Goal: Transaction & Acquisition: Purchase product/service

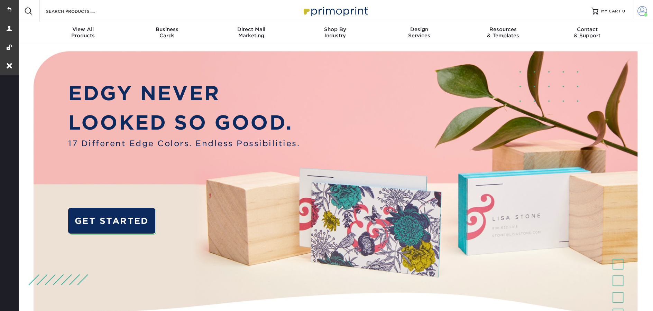
click at [640, 8] on span at bounding box center [642, 11] width 10 height 10
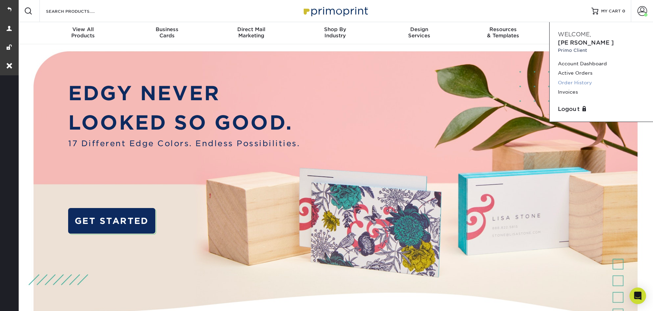
click at [583, 78] on link "Order History" at bounding box center [601, 82] width 87 height 9
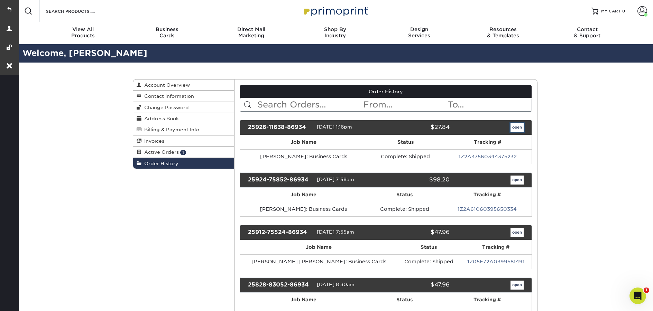
click at [515, 126] on link "open" at bounding box center [516, 127] width 13 height 9
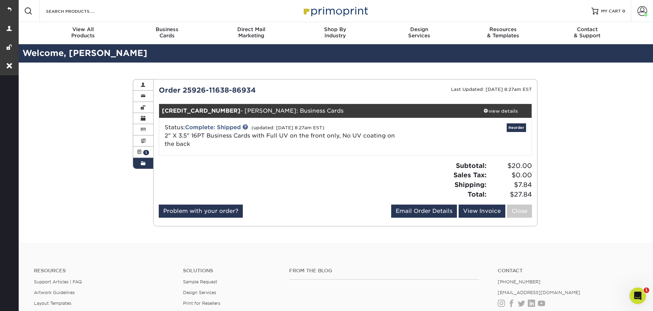
click at [147, 163] on link "Order History" at bounding box center [143, 163] width 20 height 11
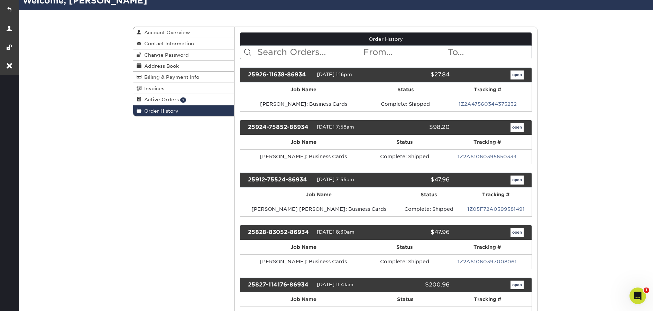
scroll to position [84, 0]
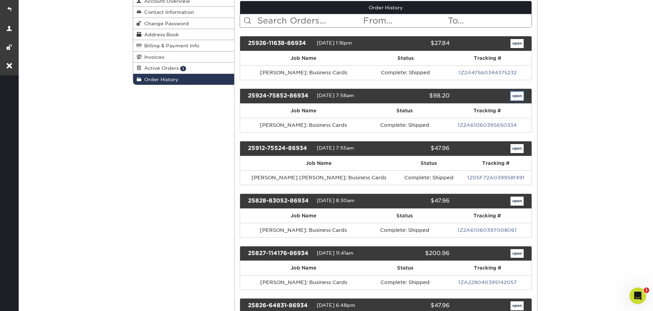
click at [517, 97] on link "open" at bounding box center [516, 96] width 13 height 9
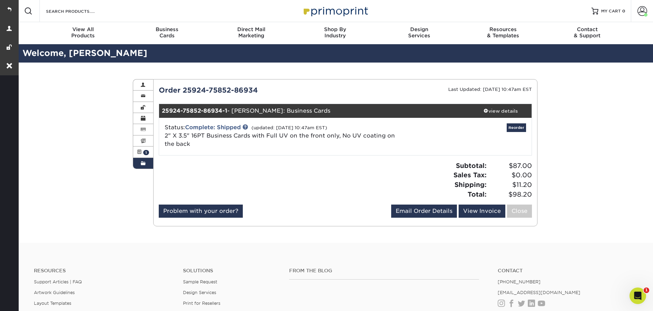
click at [143, 165] on span at bounding box center [143, 164] width 5 height 6
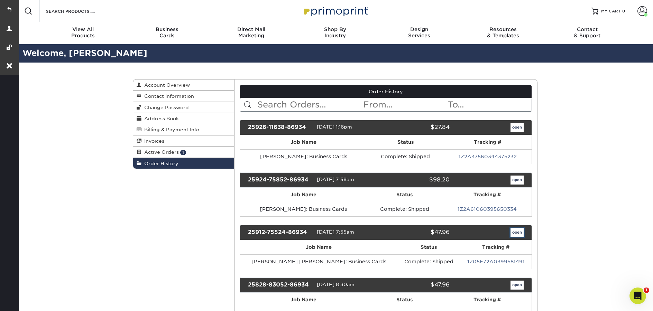
click at [516, 236] on link "open" at bounding box center [516, 232] width 13 height 9
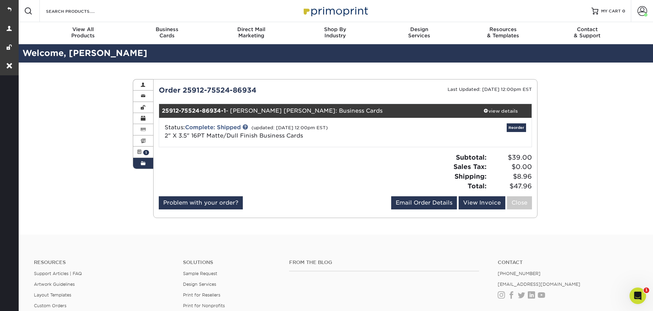
click at [147, 169] on link "Order History" at bounding box center [143, 163] width 20 height 11
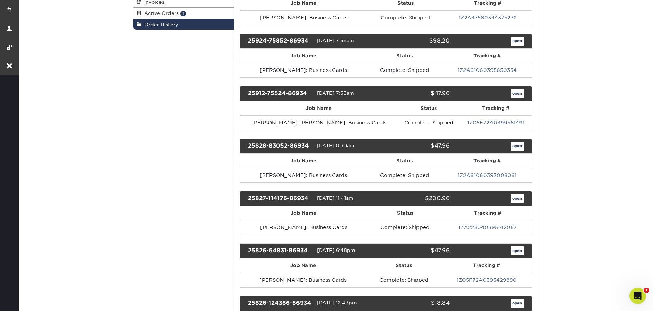
scroll to position [139, 0]
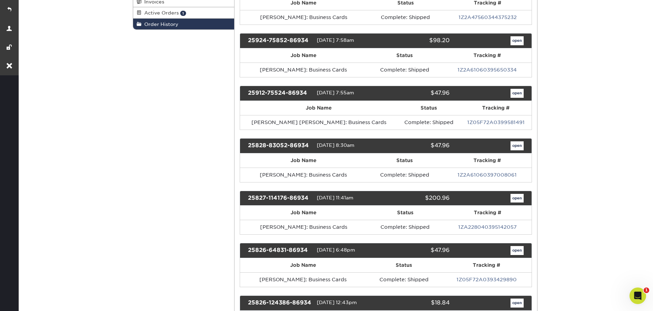
click at [514, 150] on div "25828-83052-86934 08/28/2025 8:30am $47.96 open" at bounding box center [386, 145] width 292 height 15
click at [515, 148] on link "open" at bounding box center [516, 145] width 13 height 9
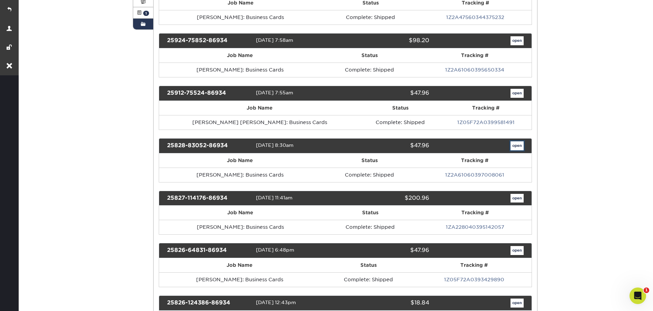
scroll to position [0, 0]
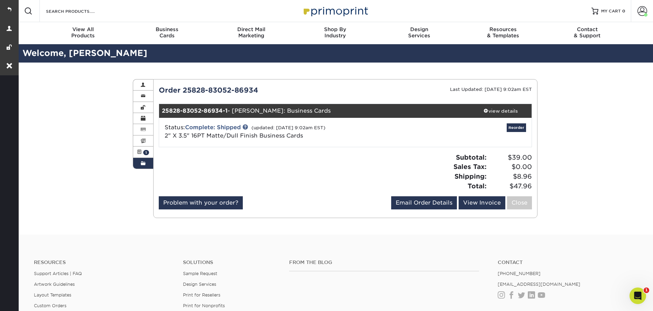
drag, startPoint x: 138, startPoint y: 166, endPoint x: 443, endPoint y: 170, distance: 305.6
click at [138, 166] on link "Order History" at bounding box center [143, 163] width 20 height 11
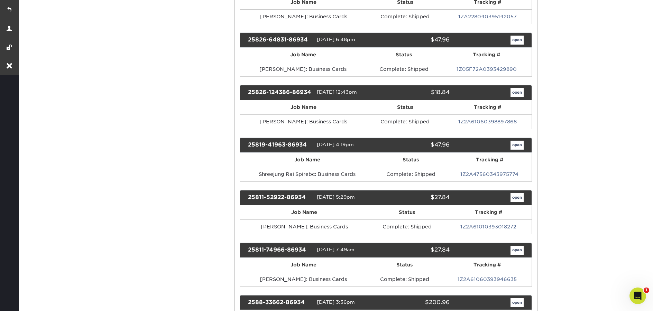
scroll to position [415, 0]
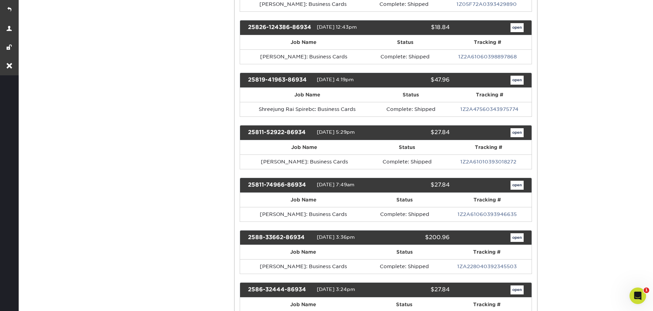
click at [515, 190] on div "25811-74966-86934 08/11/2025 7:49am $27.84 open" at bounding box center [386, 185] width 292 height 15
click at [515, 186] on link "open" at bounding box center [516, 185] width 13 height 9
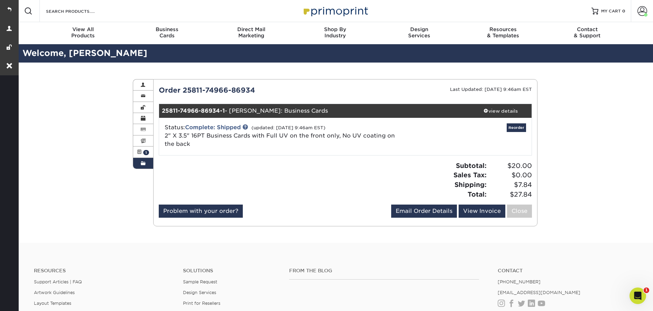
click at [141, 167] on link "Order History" at bounding box center [143, 163] width 20 height 11
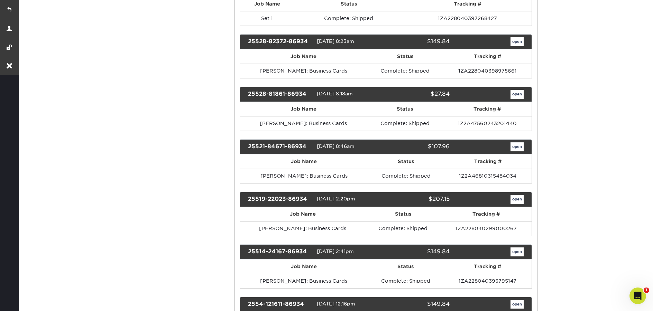
scroll to position [1432, 0]
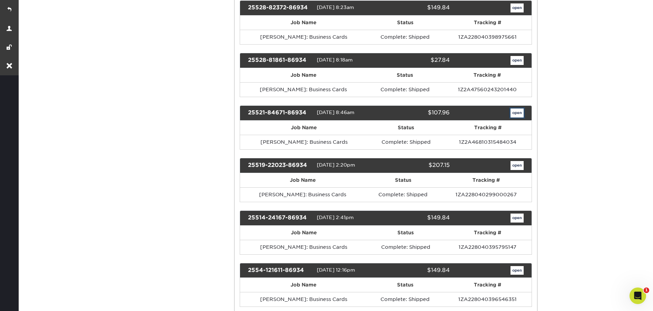
click at [515, 113] on link "open" at bounding box center [516, 113] width 13 height 9
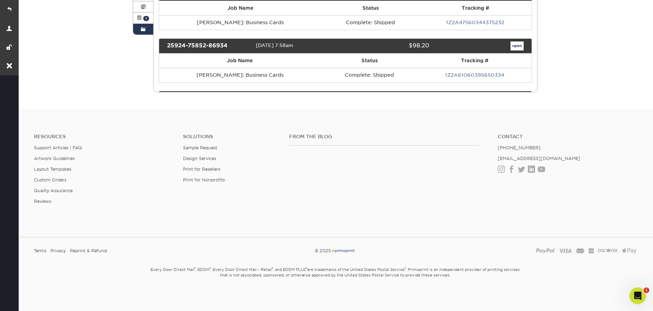
scroll to position [0, 0]
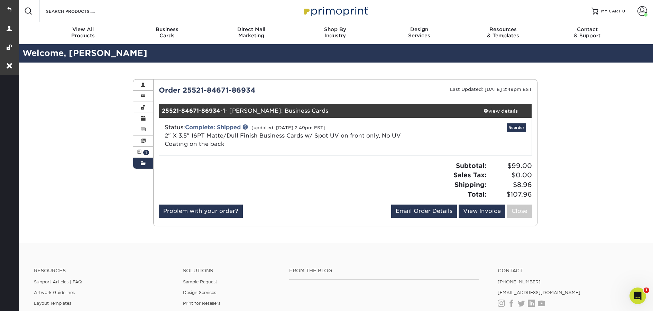
click at [151, 168] on link "Order History" at bounding box center [143, 163] width 20 height 11
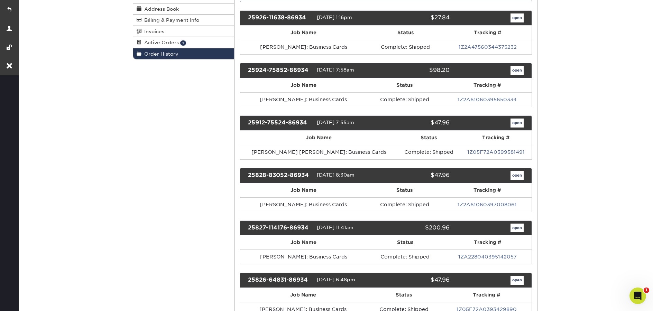
scroll to position [222, 0]
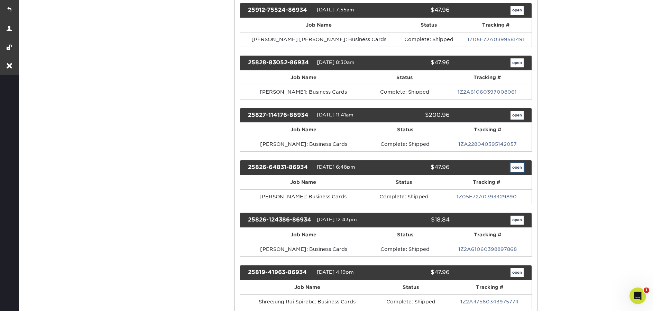
click at [512, 170] on link "open" at bounding box center [516, 167] width 13 height 9
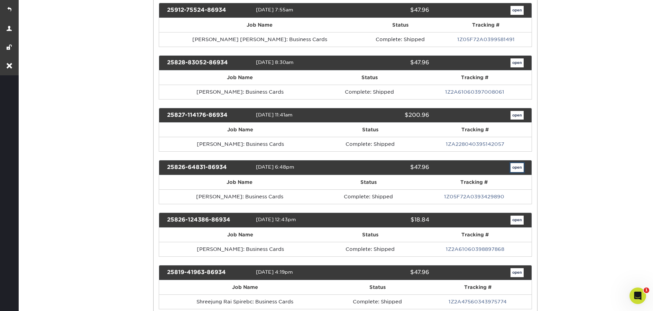
scroll to position [0, 0]
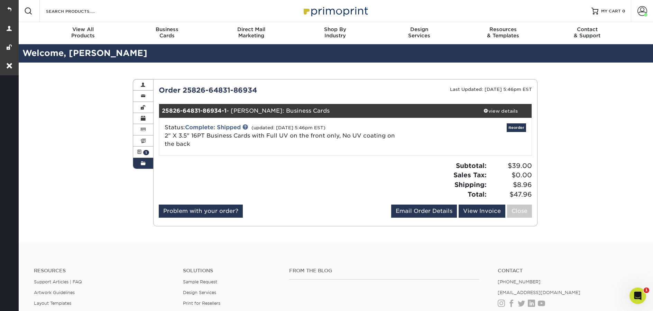
click at [149, 162] on link "Order History" at bounding box center [143, 163] width 20 height 11
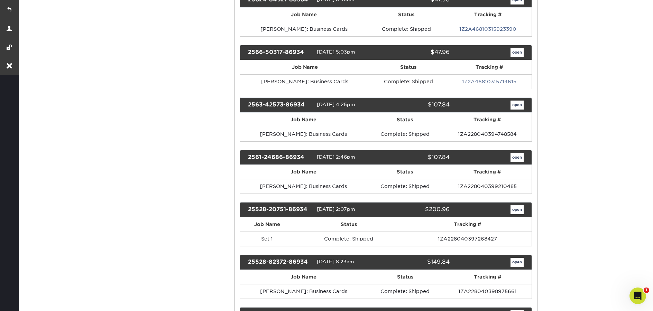
scroll to position [1502, 0]
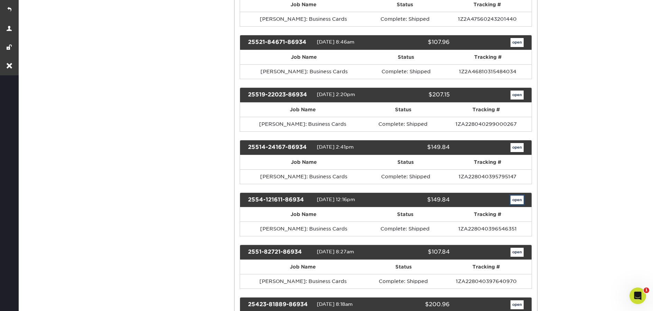
click at [522, 202] on link "open" at bounding box center [516, 200] width 13 height 9
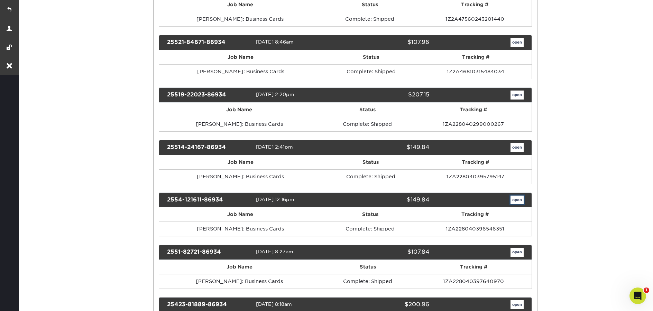
scroll to position [0, 0]
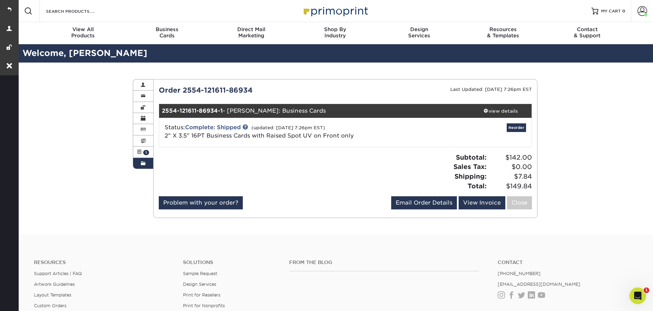
click at [141, 165] on span at bounding box center [143, 164] width 5 height 6
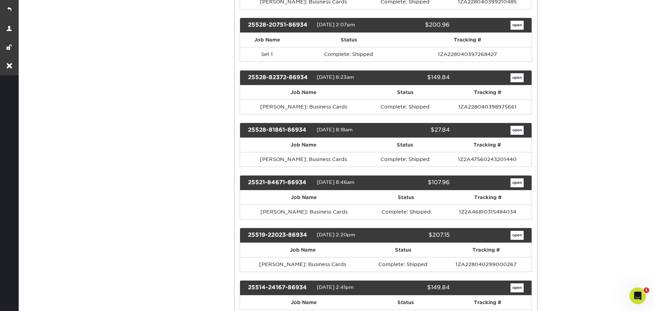
scroll to position [1363, 0]
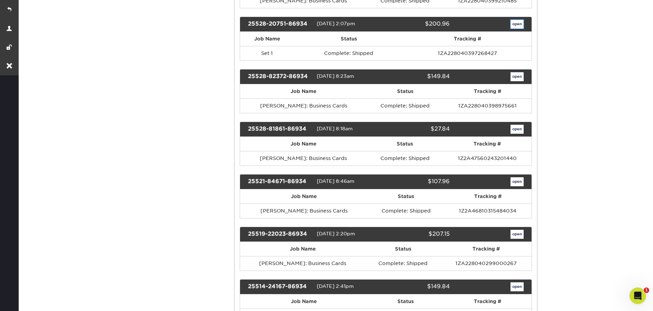
click at [518, 25] on link "open" at bounding box center [516, 24] width 13 height 9
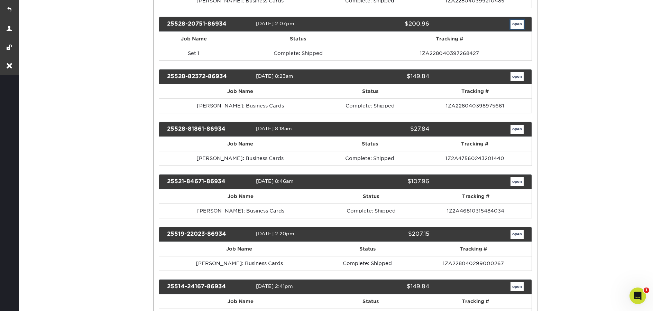
scroll to position [0, 0]
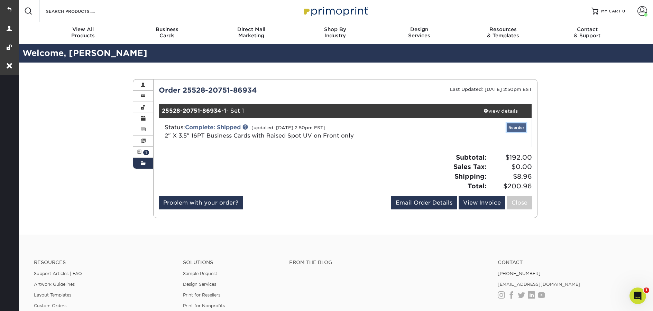
click at [514, 127] on link "Reorder" at bounding box center [515, 127] width 19 height 9
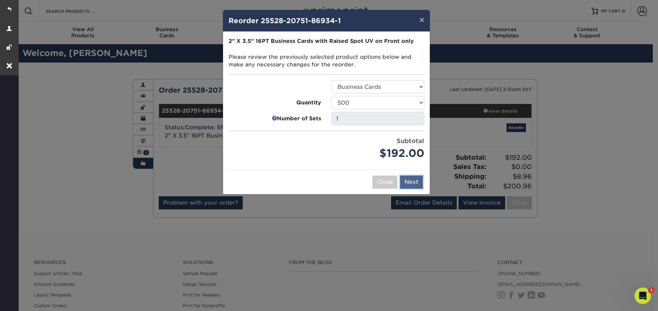
click at [412, 187] on button "Next" at bounding box center [411, 182] width 23 height 13
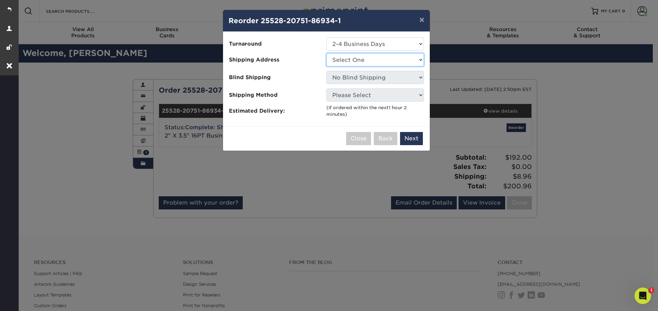
click at [384, 63] on select "Select One Aaron Pound: Home Alex Smith: Home Bishal Rai: Home Bree Madison Cas…" at bounding box center [374, 59] width 97 height 13
click at [369, 63] on select "Select One Aaron Pound: Home Alex Smith: Home Bishal Rai: Home Bree Madison Cas…" at bounding box center [374, 59] width 97 height 13
select select "278428"
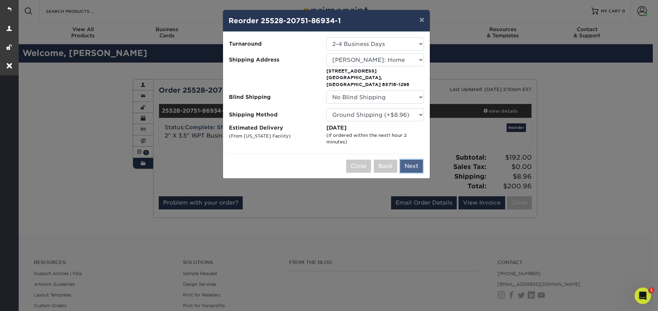
click at [419, 161] on button "Next" at bounding box center [411, 166] width 23 height 13
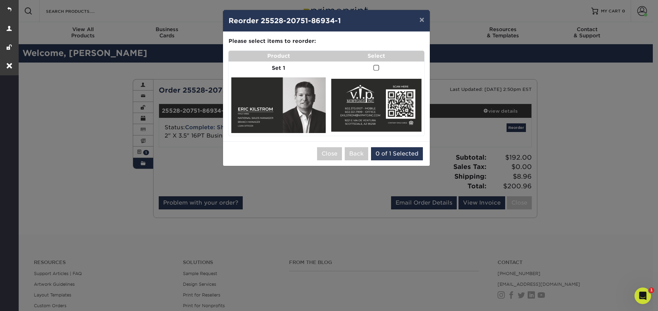
click at [377, 69] on span at bounding box center [376, 68] width 6 height 7
click at [0, 0] on input "checkbox" at bounding box center [0, 0] width 0 height 0
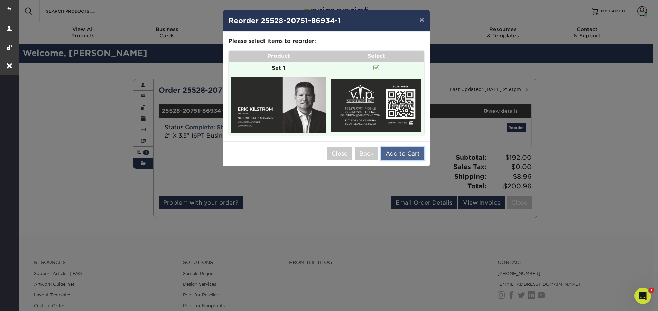
click at [411, 153] on button "Add to Cart" at bounding box center [402, 153] width 43 height 13
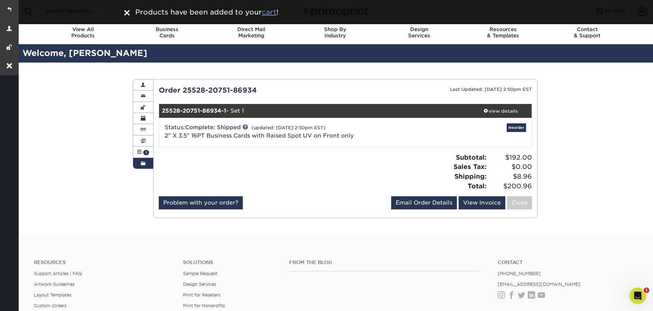
click at [273, 13] on u "cart" at bounding box center [269, 12] width 15 height 8
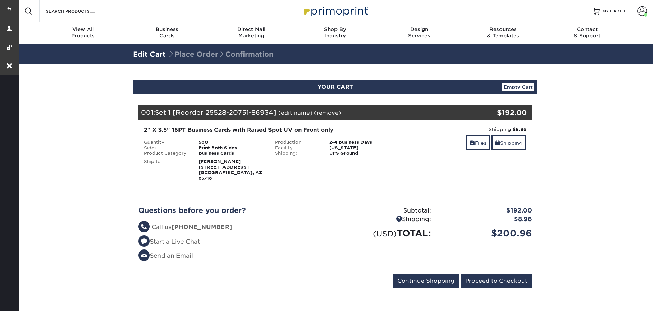
click at [300, 114] on link "(edit name)" at bounding box center [295, 113] width 34 height 7
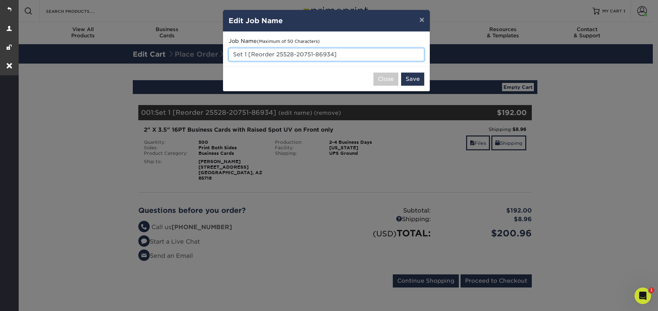
drag, startPoint x: 360, startPoint y: 57, endPoint x: 229, endPoint y: 55, distance: 131.4
click at [229, 55] on input "Set 1 [Reorder 25528-20751-86934]" at bounding box center [326, 54] width 196 height 13
paste input "Rob Purvis"
type input "Rob Purvis - typesetting"
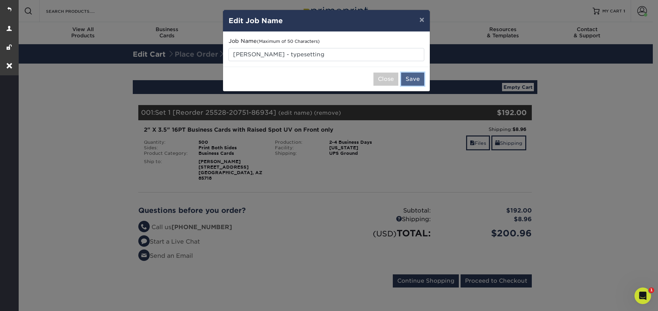
click at [408, 82] on button "Save" at bounding box center [412, 79] width 23 height 13
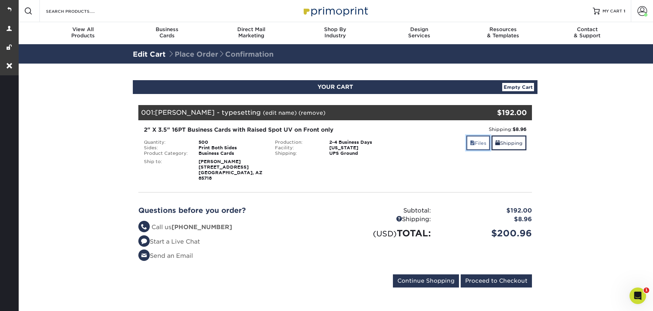
click at [479, 144] on link "Files" at bounding box center [478, 142] width 24 height 15
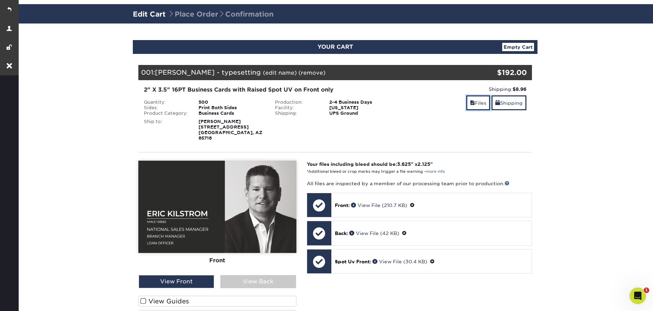
scroll to position [128, 0]
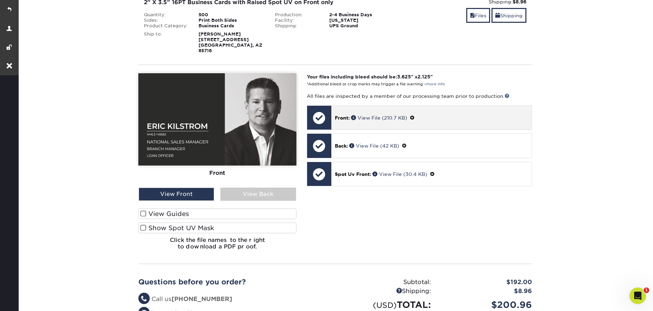
click at [414, 115] on span at bounding box center [412, 118] width 5 height 6
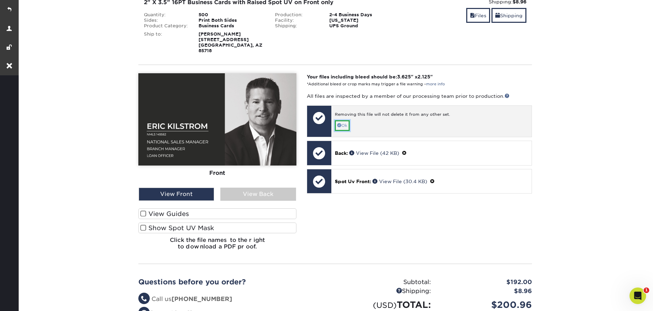
click at [349, 122] on link "Ok" at bounding box center [342, 125] width 15 height 11
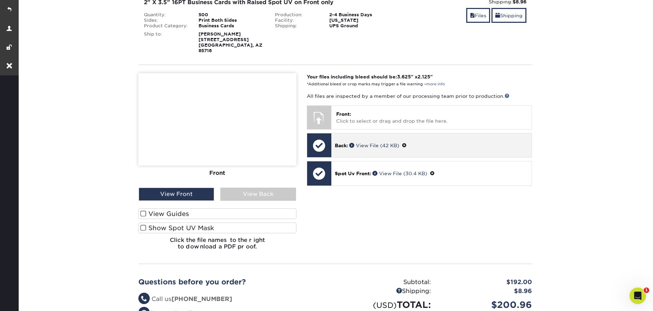
click at [406, 143] on span at bounding box center [404, 146] width 5 height 6
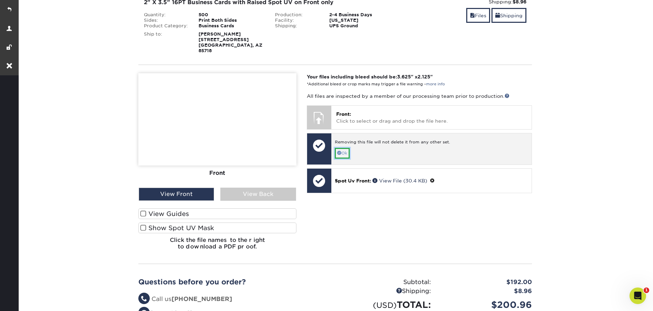
click at [347, 148] on link "Ok" at bounding box center [342, 153] width 15 height 11
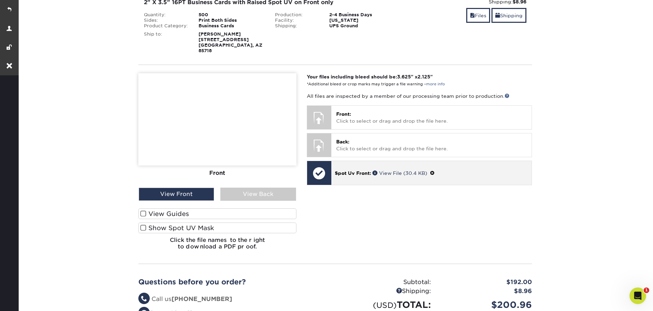
click at [433, 170] on span at bounding box center [432, 173] width 5 height 6
click at [348, 177] on link "Ok" at bounding box center [342, 181] width 15 height 11
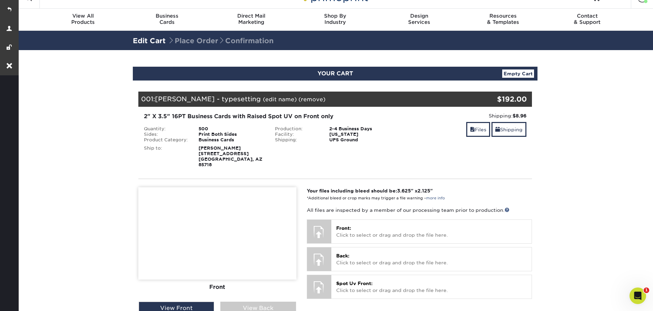
scroll to position [0, 0]
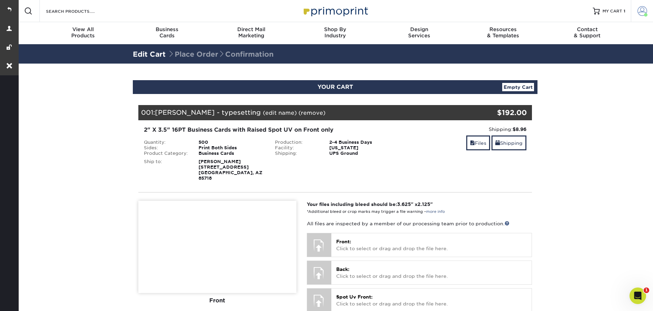
click at [640, 11] on span at bounding box center [642, 11] width 10 height 10
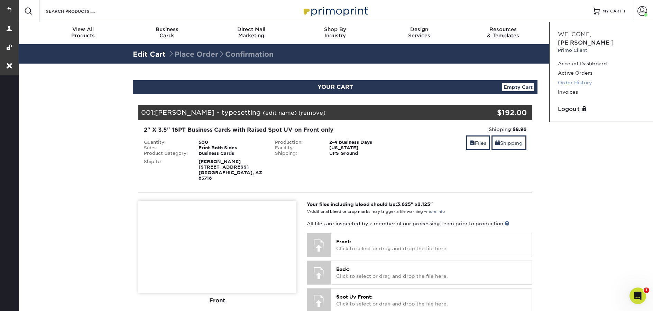
click at [587, 78] on link "Order History" at bounding box center [601, 82] width 87 height 9
click at [581, 78] on link "Order History" at bounding box center [601, 82] width 87 height 9
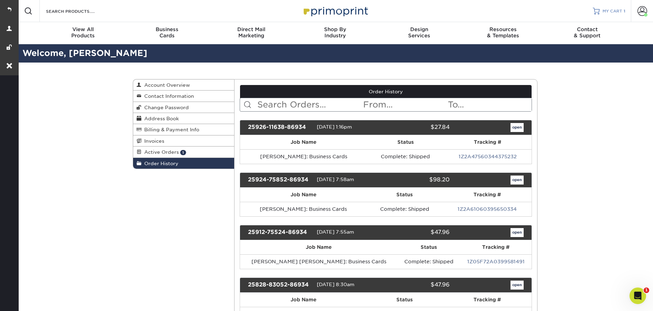
click at [603, 8] on span "MY CART" at bounding box center [612, 11] width 20 height 6
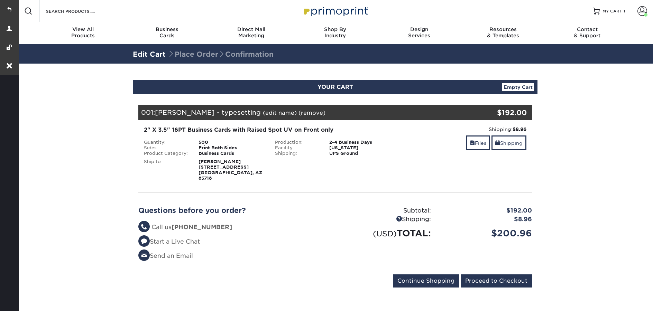
click at [263, 115] on link "(edit name)" at bounding box center [280, 113] width 34 height 7
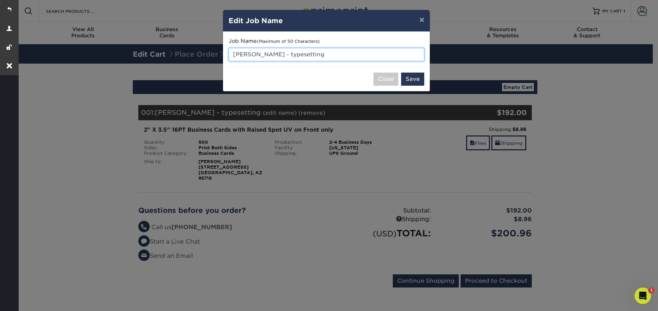
drag, startPoint x: 305, startPoint y: 57, endPoint x: 271, endPoint y: 53, distance: 34.5
click at [271, 53] on input "[PERSON_NAME] - typesetting" at bounding box center [326, 54] width 196 height 13
type input "[PERSON_NAME]"
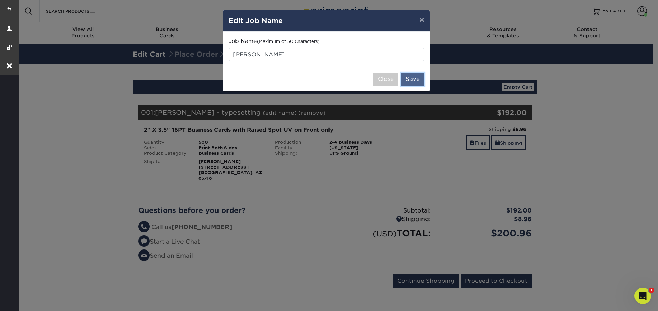
click at [421, 77] on button "Save" at bounding box center [412, 79] width 23 height 13
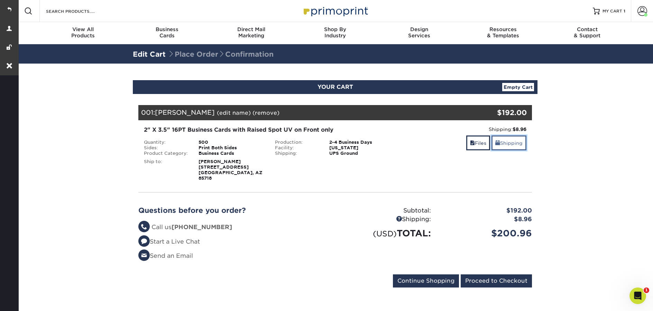
click at [512, 149] on link "Shipping" at bounding box center [508, 142] width 35 height 15
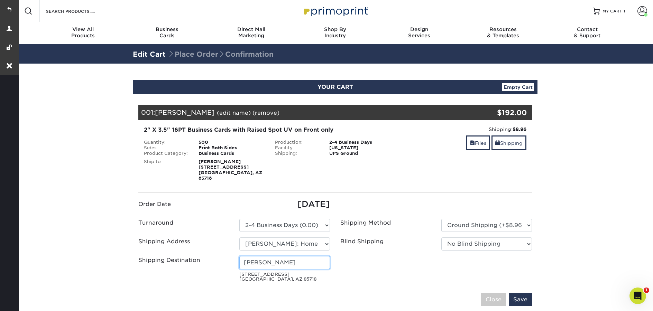
click at [285, 261] on input "[PERSON_NAME]" at bounding box center [284, 262] width 91 height 13
click at [302, 237] on select "Select One Aaron Pound: Home Alex Smith: Home Bishal Rai: Home Bree Madison Cas…" at bounding box center [284, 243] width 91 height 13
click at [239, 237] on select "Select One Aaron Pound: Home Alex Smith: Home Bishal Rai: Home Bree Madison Cas…" at bounding box center [284, 243] width 91 height 13
click at [282, 261] on input "Rob Purvis" at bounding box center [284, 262] width 91 height 13
click at [318, 238] on select "Select One Aaron Pound: Home Alex Smith: Home Bishal Rai: Home Bree Madison Cas…" at bounding box center [284, 243] width 91 height 13
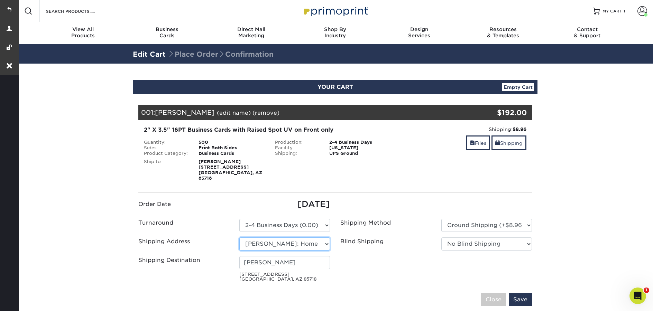
select select "newaddress"
click at [239, 237] on select "Select One Aaron Pound: Home Alex Smith: Home Bishal Rai: Home Bree Madison Cas…" at bounding box center [284, 243] width 91 height 13
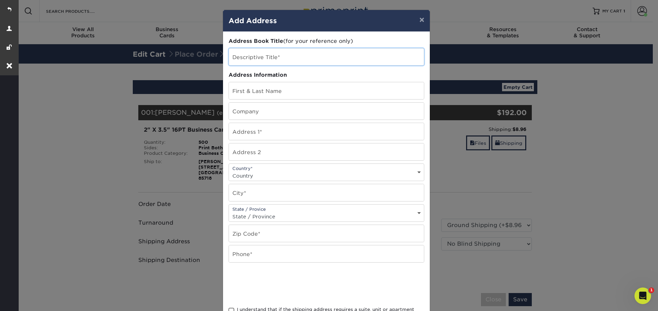
click at [249, 58] on input "text" at bounding box center [326, 56] width 195 height 17
paste input "Rob Purvis"
type input "Rob Purvis"
click at [270, 92] on input "text" at bounding box center [326, 90] width 195 height 17
paste input "Rob Purvis"
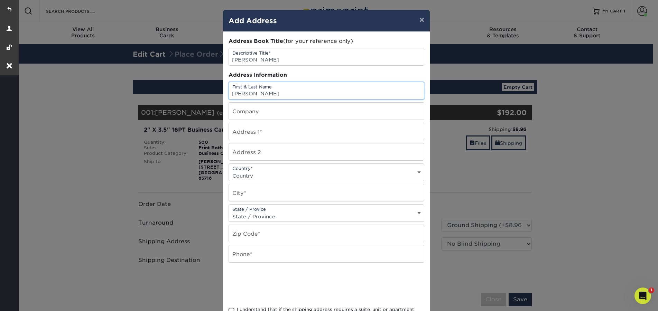
type input "Rob Purvis"
click at [248, 130] on input "text" at bounding box center [326, 131] width 195 height 17
paste input "5401 N Oracle Rd"
type input "5401 N Oracle Rd"
click at [264, 168] on div "Country* Country United States Canada ----------------------------- Afghanistan…" at bounding box center [326, 172] width 196 height 18
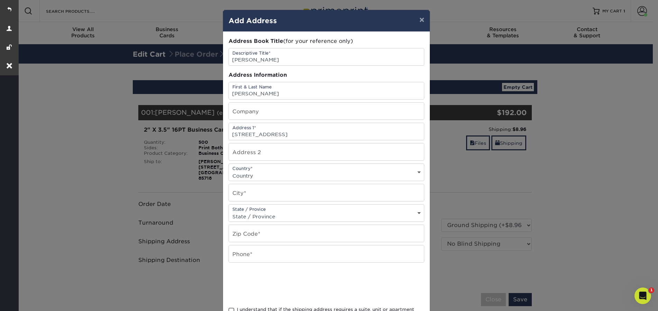
click at [268, 180] on select "Country United States Canada ----------------------------- Afghanistan Albania …" at bounding box center [326, 176] width 195 height 10
select select "US"
click at [229, 171] on select "Country United States Canada ----------------------------- Afghanistan Albania …" at bounding box center [326, 176] width 195 height 10
click at [259, 195] on input "text" at bounding box center [326, 192] width 195 height 17
paste input "Tucson"
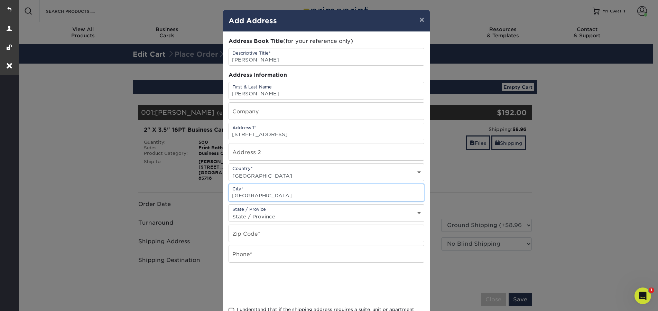
type input "Tucson"
click at [256, 217] on select "State / Province Alabama Alaska Arizona Arkansas California Colorado Connecticu…" at bounding box center [326, 217] width 195 height 10
click at [229, 212] on select "State / Province Alabama Alaska Arizona Arkansas California Colorado Connecticu…" at bounding box center [326, 217] width 195 height 10
click at [257, 216] on select "State / Province Alabama Alaska Arizona Arkansas California Colorado Connecticu…" at bounding box center [326, 217] width 195 height 10
select select "AZ"
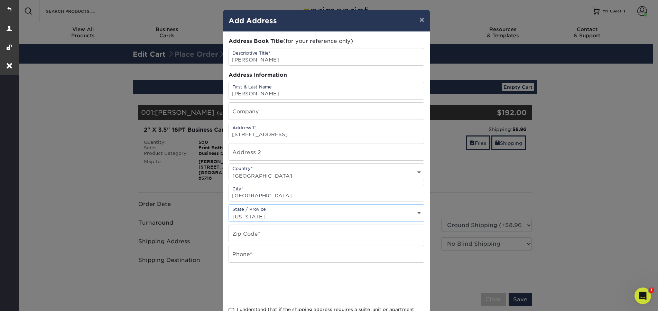
click at [229, 212] on select "State / Province Alabama Alaska Arizona Arkansas California Colorado Connecticu…" at bounding box center [326, 217] width 195 height 10
click at [262, 233] on input "text" at bounding box center [326, 233] width 195 height 17
paste input "85704"
type input "85704"
click at [274, 257] on input "text" at bounding box center [326, 253] width 195 height 17
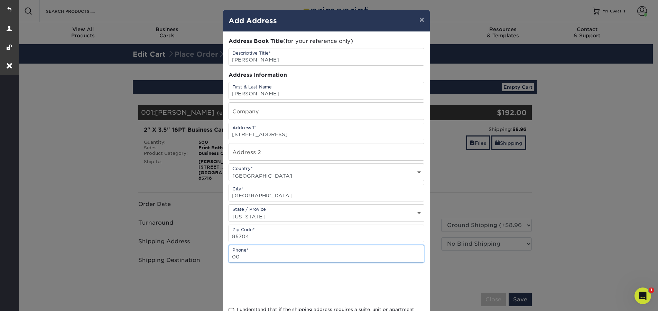
type input "0000000000"
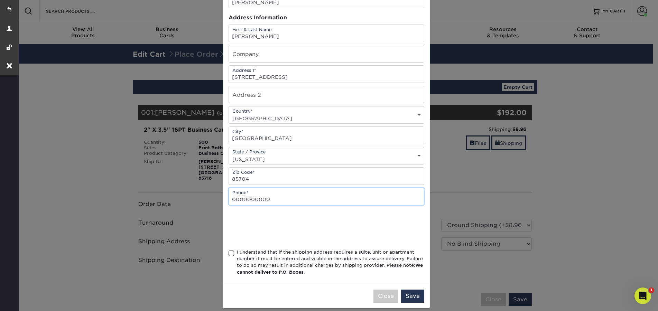
scroll to position [65, 0]
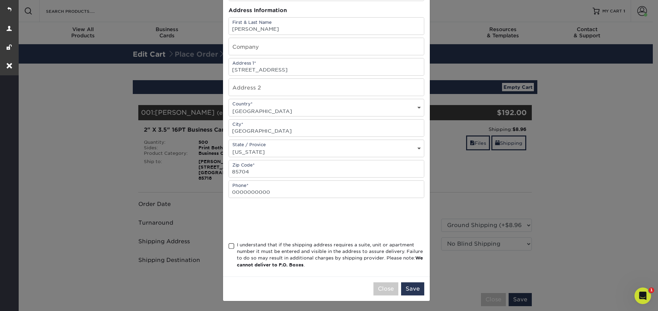
click at [230, 246] on span at bounding box center [231, 246] width 6 height 7
click at [0, 0] on input "I understand that if the shipping address requires a suite, unit or apartment n…" at bounding box center [0, 0] width 0 height 0
click at [410, 291] on button "Save" at bounding box center [412, 288] width 23 height 13
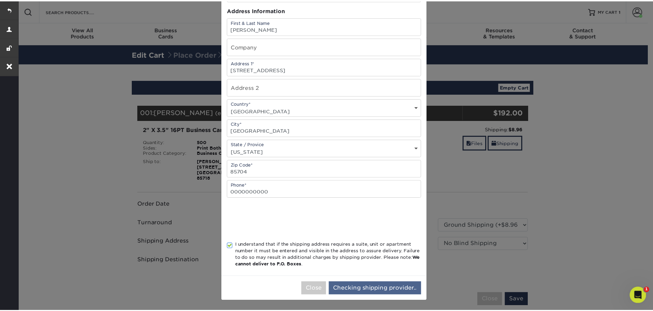
scroll to position [0, 0]
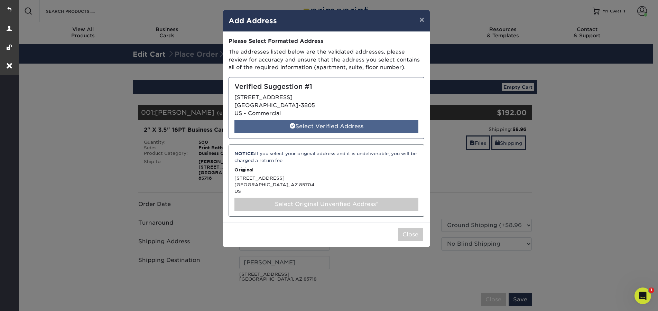
click at [362, 127] on div "Select Verified Address" at bounding box center [326, 126] width 184 height 13
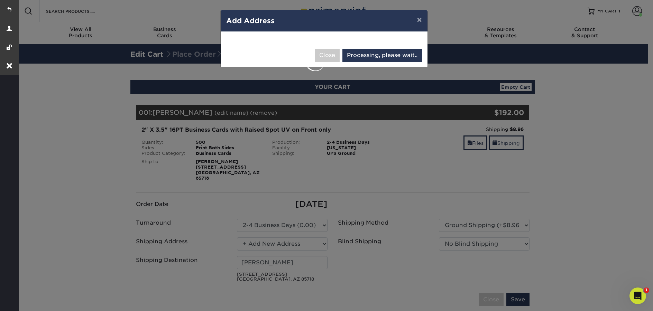
select select "286684"
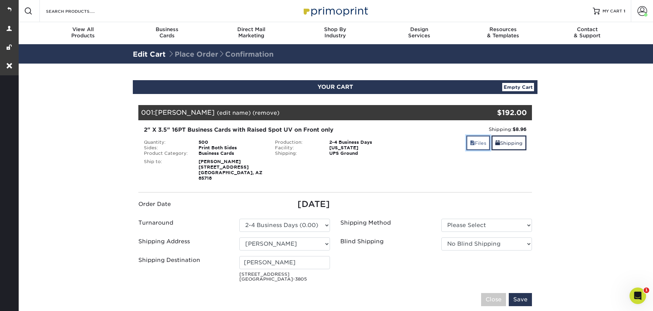
click at [472, 146] on link "Files" at bounding box center [478, 142] width 24 height 15
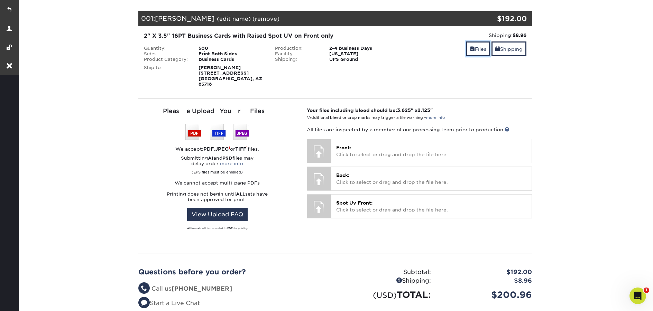
scroll to position [210, 0]
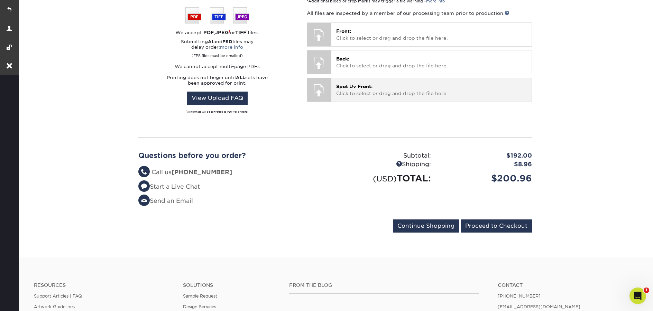
click at [368, 84] on span "Spot Uv Front:" at bounding box center [354, 87] width 36 height 6
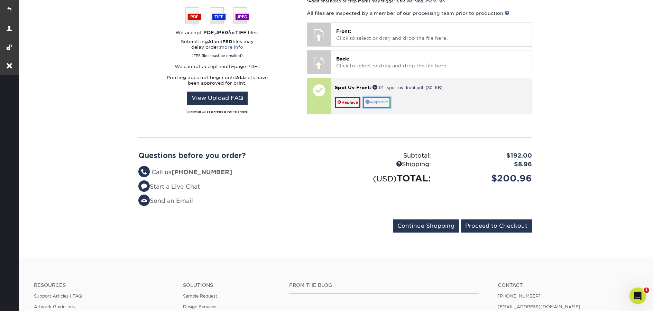
click at [384, 97] on link "Approve" at bounding box center [376, 102] width 27 height 11
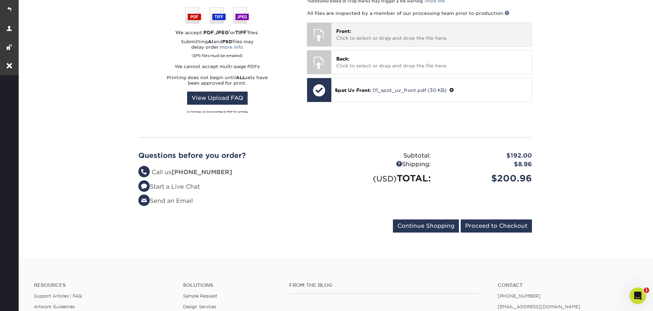
click at [378, 28] on p "Front: Click to select or drag and drop the file here." at bounding box center [431, 35] width 190 height 14
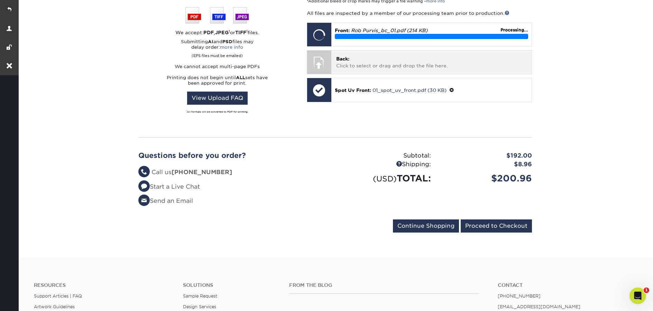
click at [418, 60] on p "Back: Click to select or drag and drop the file here." at bounding box center [431, 62] width 190 height 14
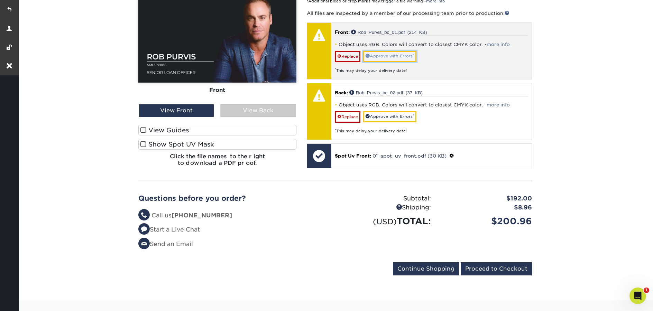
click at [408, 56] on link "Approve with Errors *" at bounding box center [389, 56] width 53 height 11
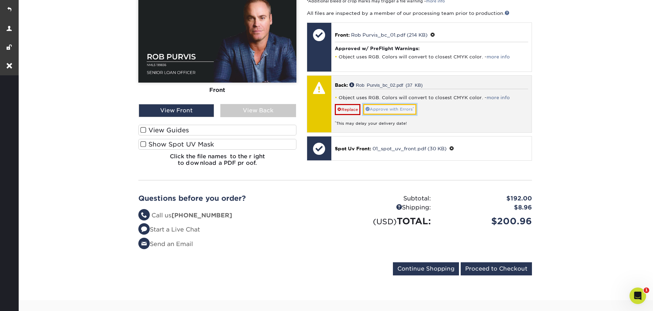
click at [415, 105] on link "Approve with Errors *" at bounding box center [389, 109] width 53 height 11
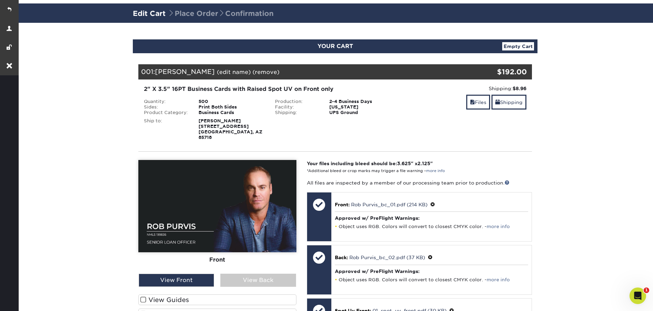
scroll to position [141, 0]
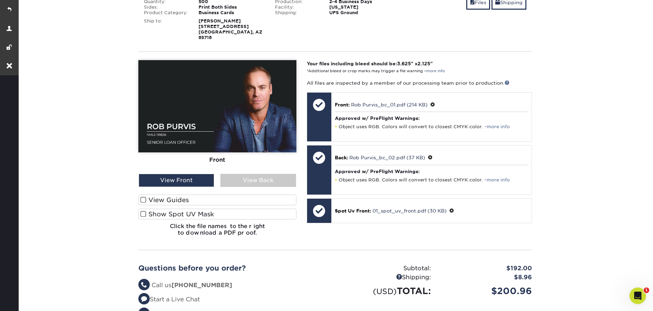
click at [225, 210] on label "Show Spot UV Mask" at bounding box center [217, 214] width 158 height 11
click at [0, 0] on input "Show Spot UV Mask" at bounding box center [0, 0] width 0 height 0
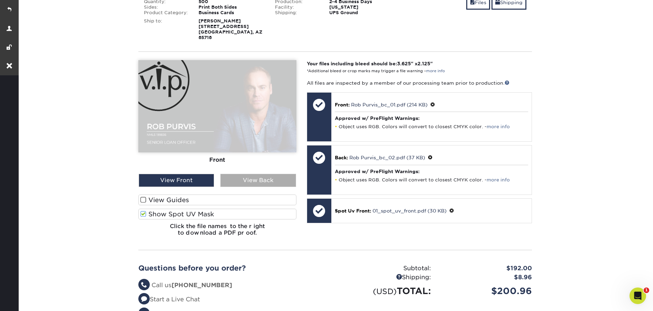
click at [250, 175] on div "View Back" at bounding box center [257, 180] width 75 height 13
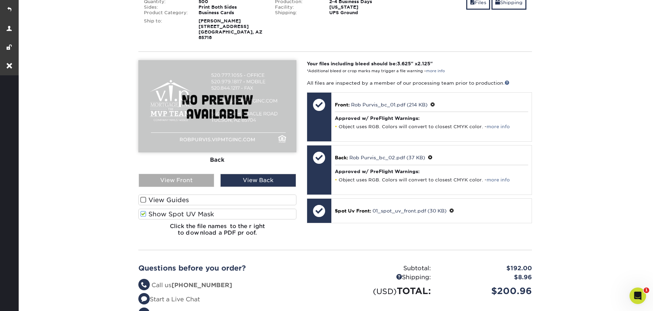
click at [187, 176] on div "View Front" at bounding box center [176, 180] width 75 height 13
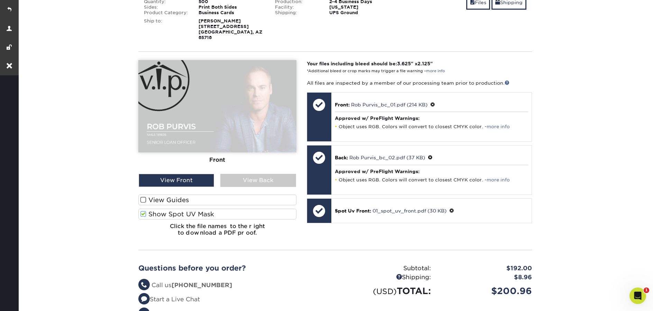
scroll to position [0, 0]
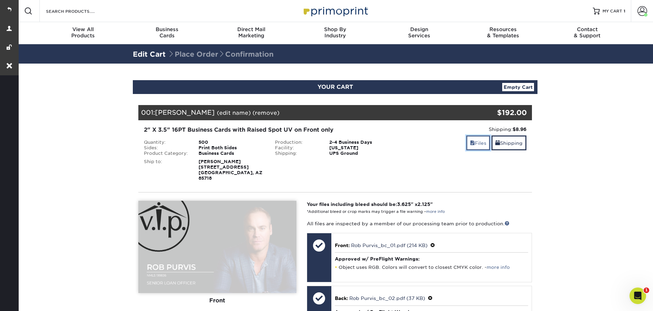
click at [479, 141] on link "Files" at bounding box center [478, 142] width 24 height 15
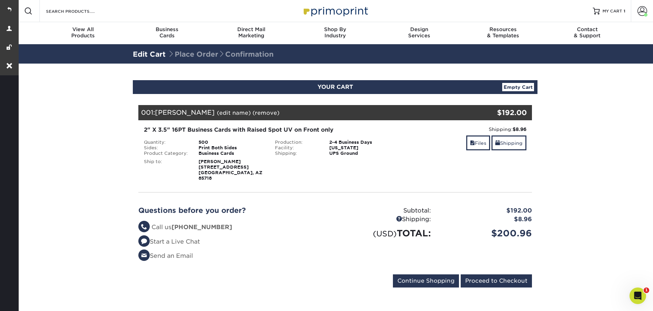
click at [334, 18] on img at bounding box center [334, 10] width 69 height 15
